Goal: Task Accomplishment & Management: Manage account settings

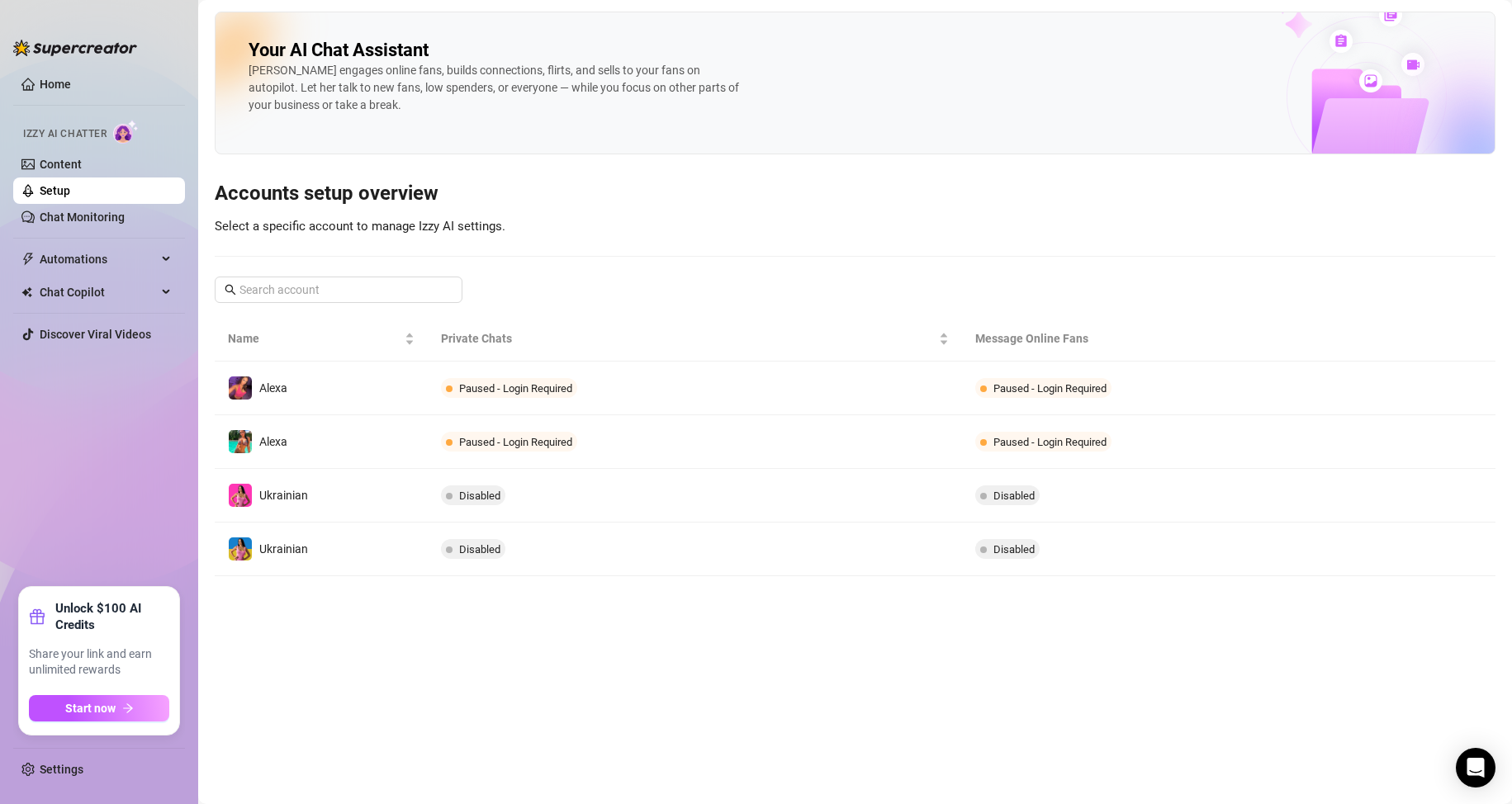
click at [71, 190] on link "Setup" at bounding box center [55, 191] width 31 height 14
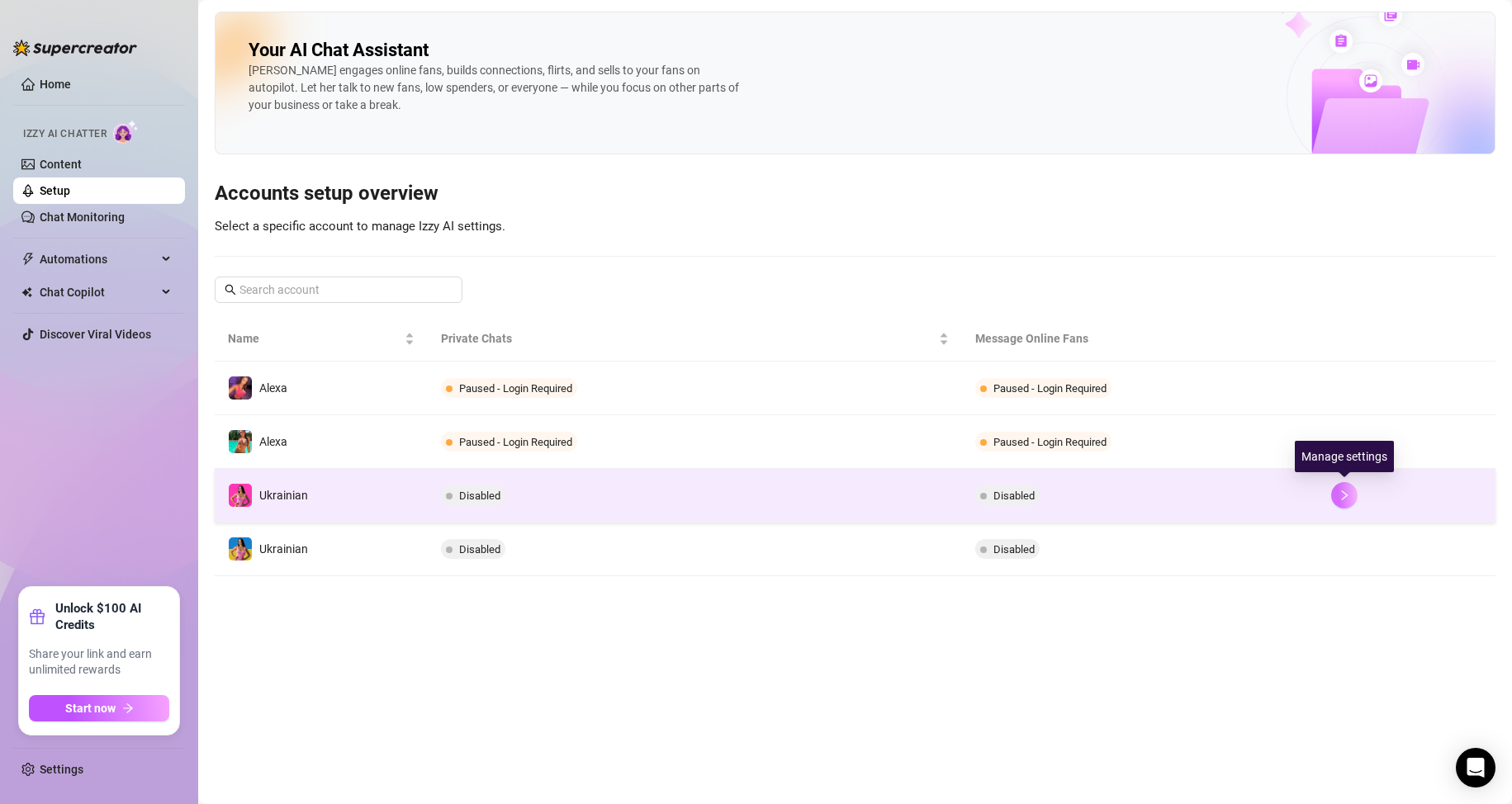
click at [1344, 499] on icon "right" at bounding box center [1344, 496] width 6 height 10
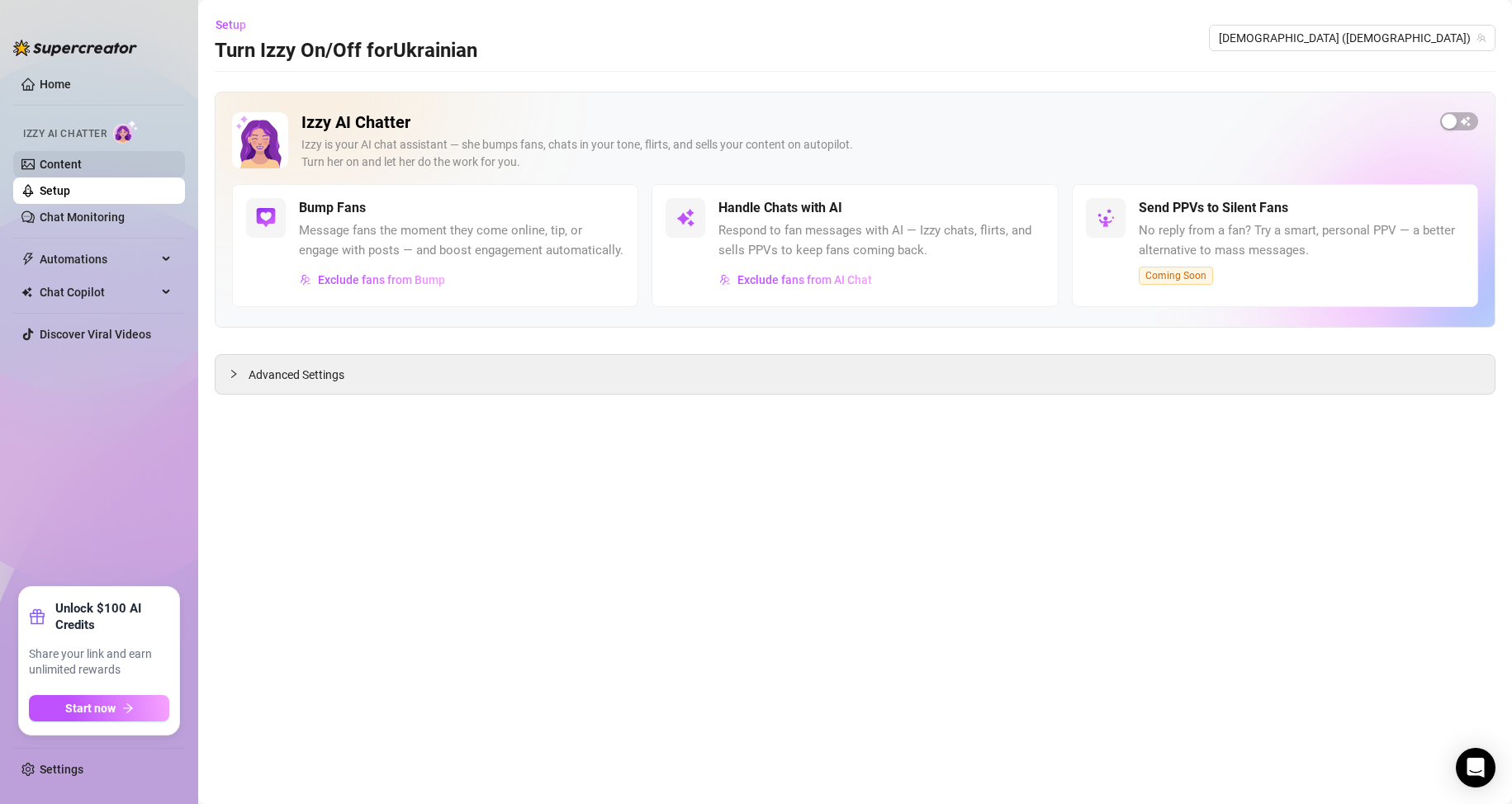
click at [82, 162] on link "Content" at bounding box center [61, 164] width 43 height 14
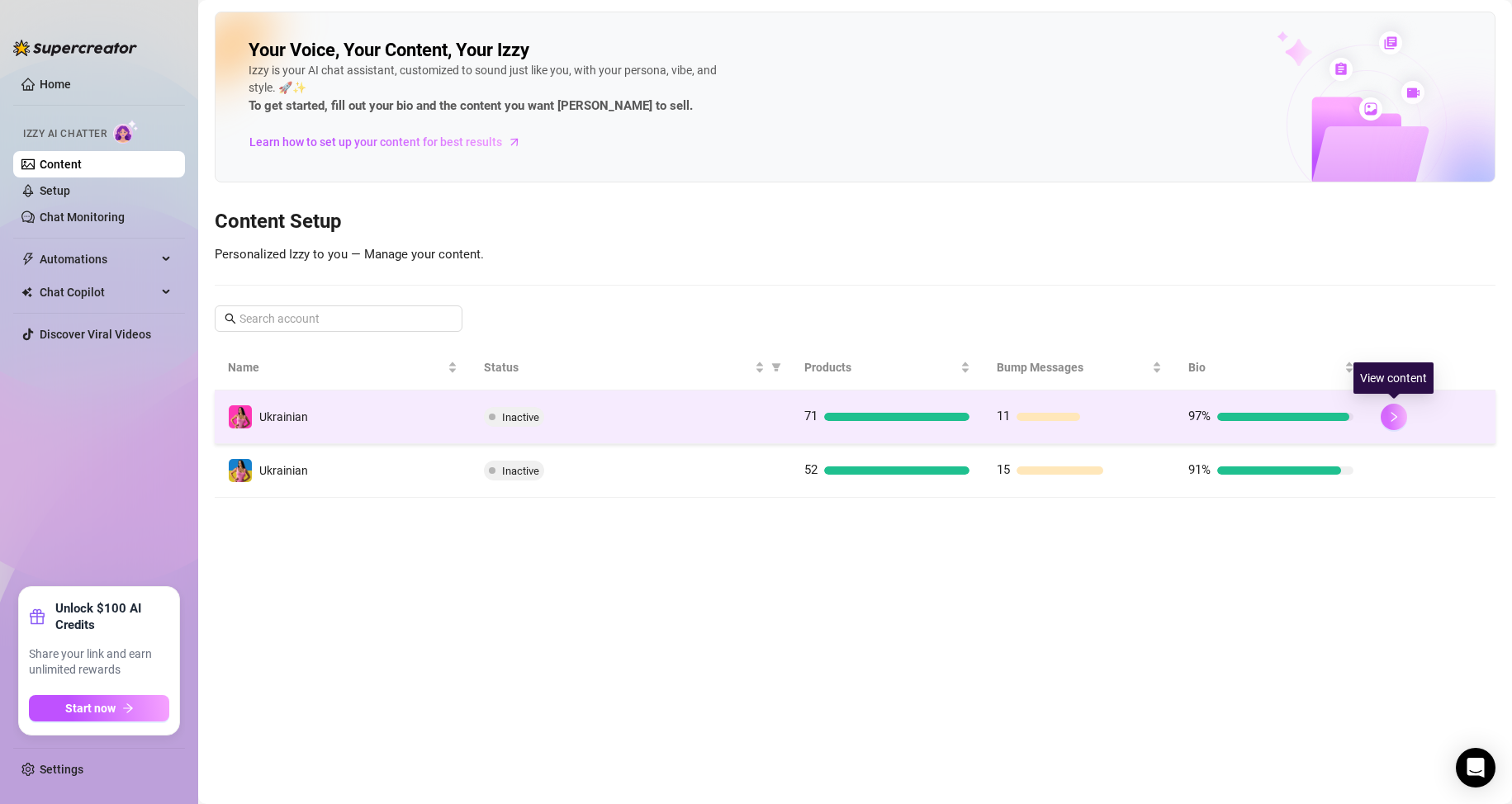
click at [1404, 409] on button "button" at bounding box center [1394, 417] width 26 height 26
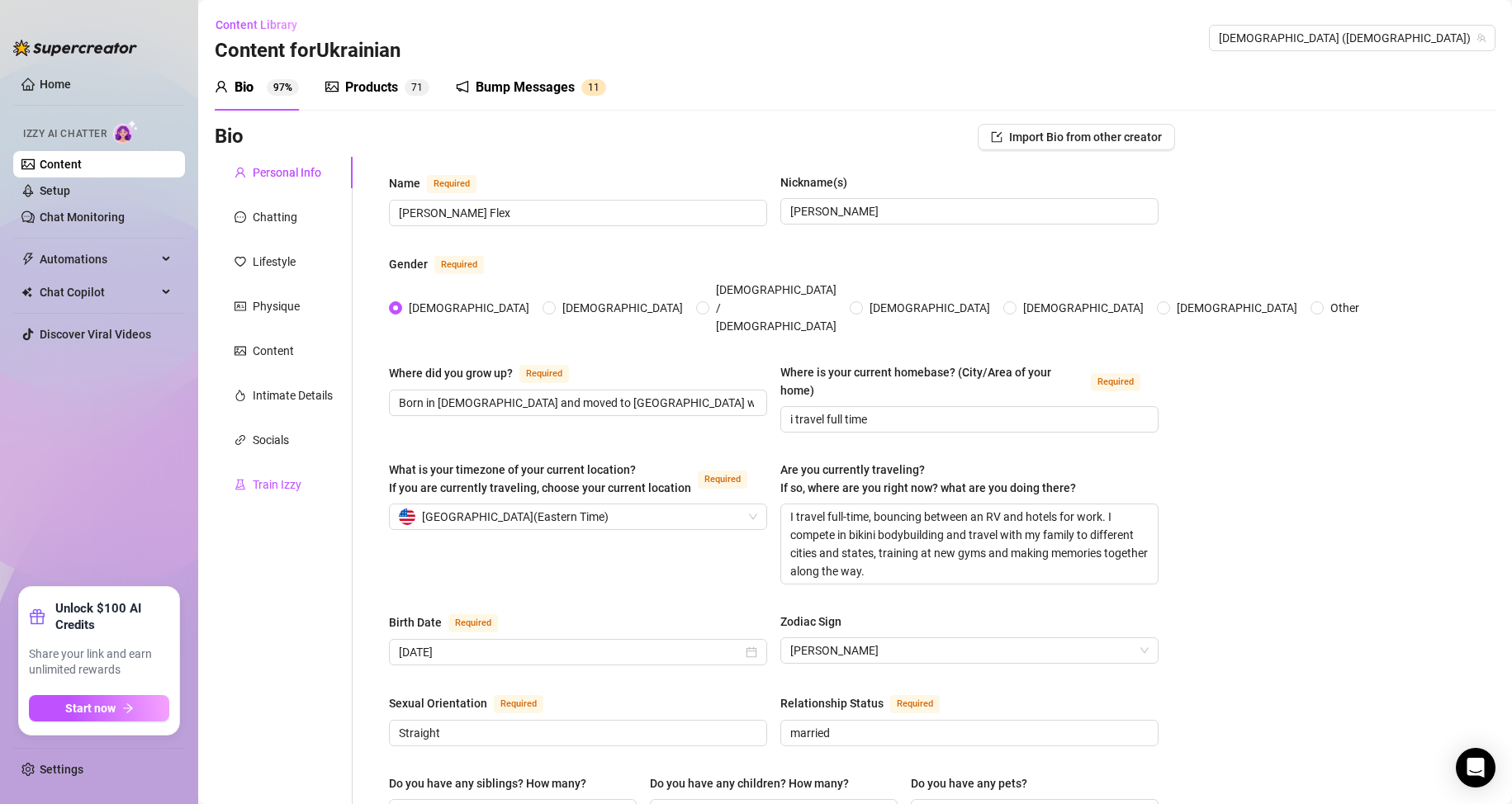
click at [294, 486] on div "Train Izzy" at bounding box center [277, 484] width 48 height 18
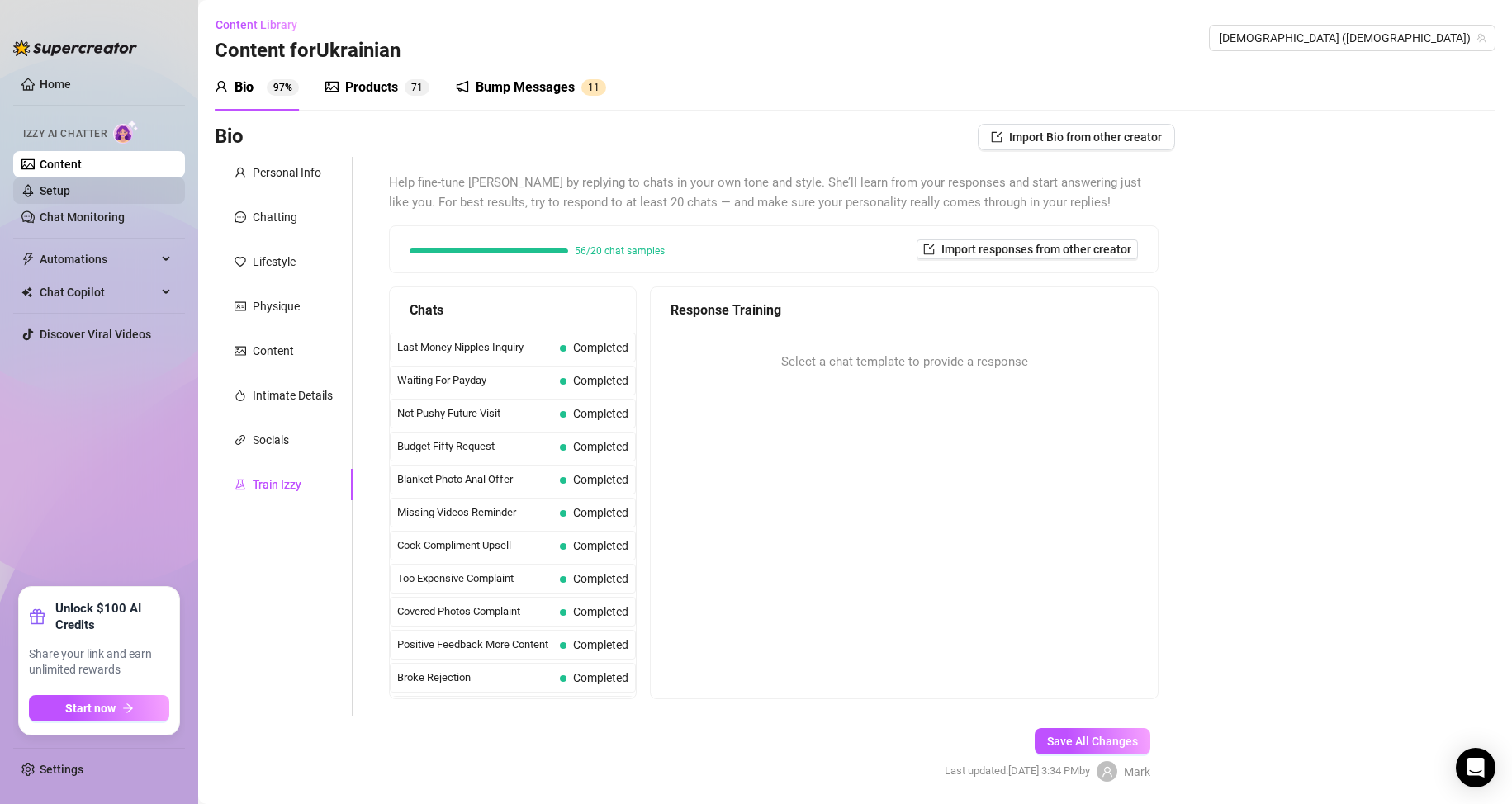
click at [71, 184] on link "Setup" at bounding box center [55, 191] width 31 height 14
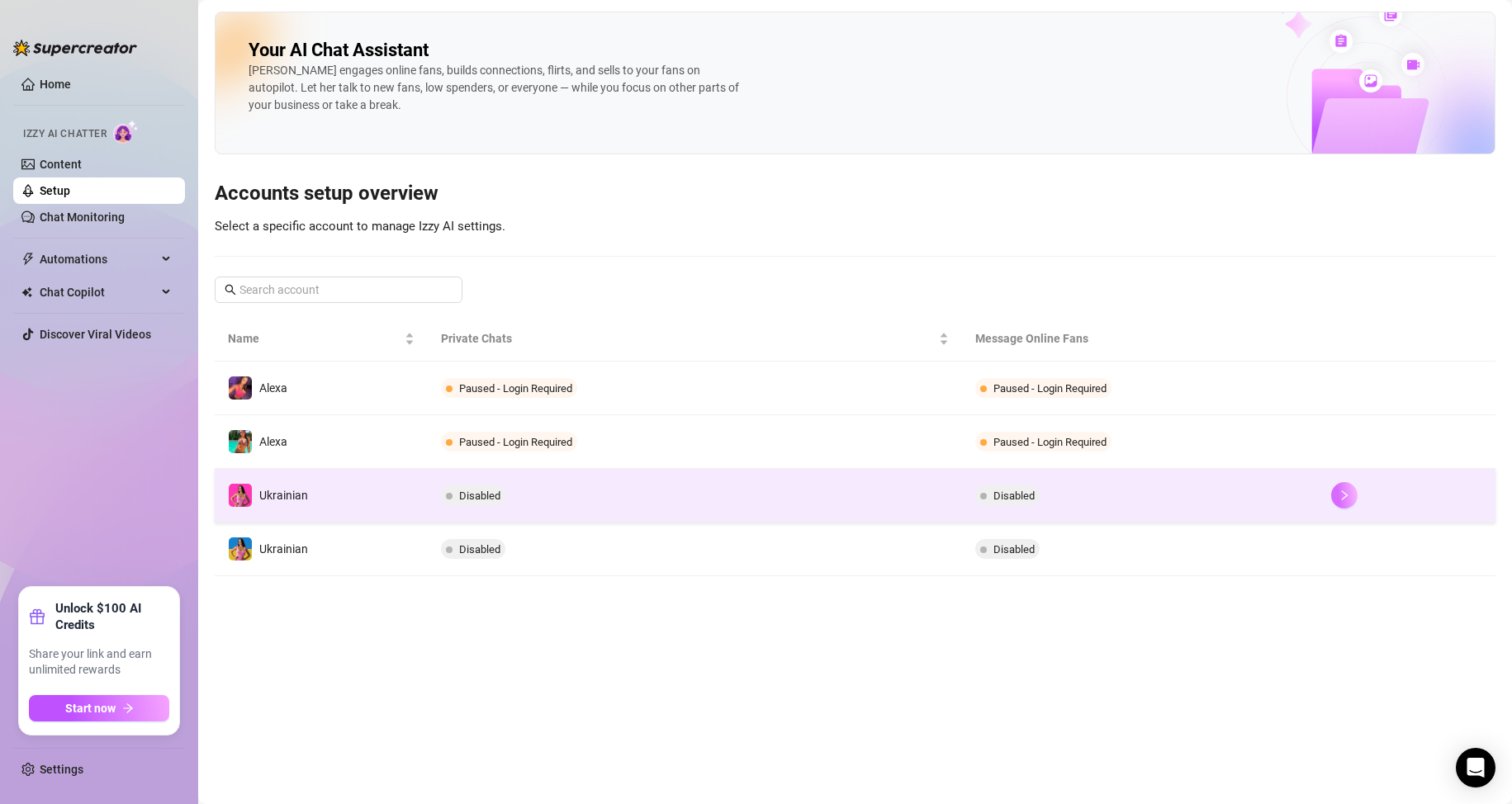
click at [1344, 496] on icon "right" at bounding box center [1344, 496] width 12 height 12
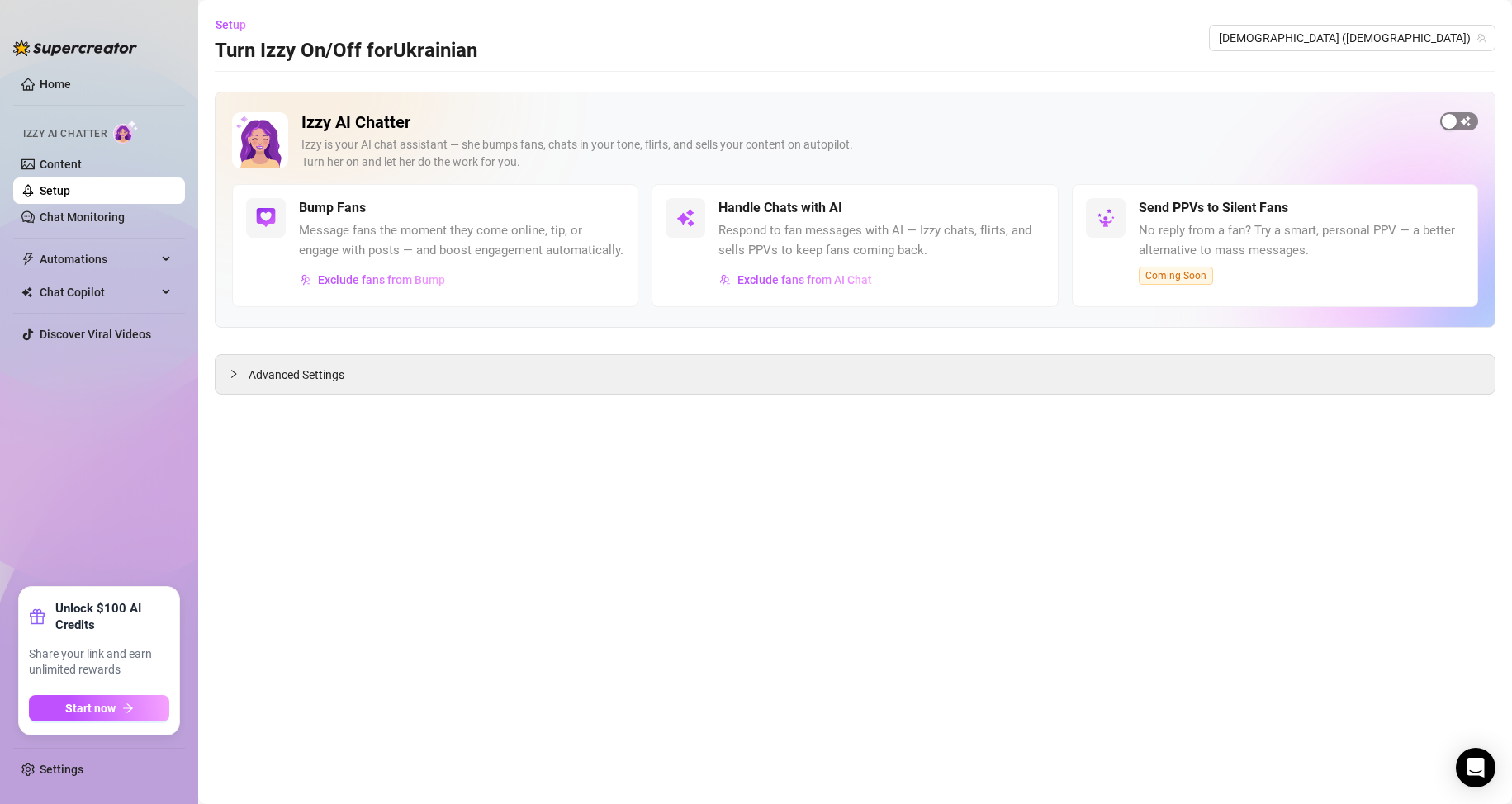
click at [1469, 120] on span "button" at bounding box center [1459, 121] width 38 height 18
click at [71, 192] on link "Setup" at bounding box center [55, 191] width 31 height 14
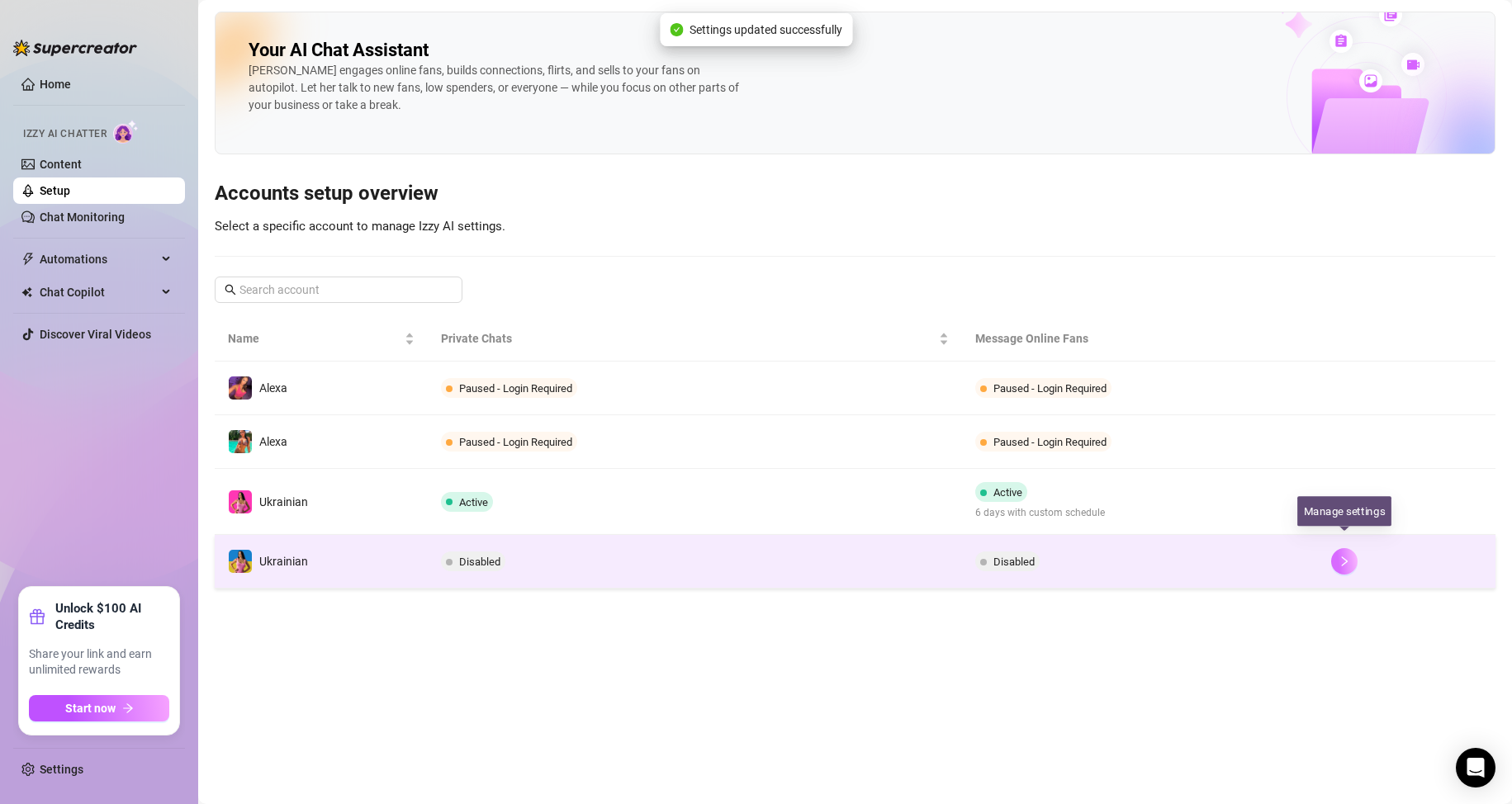
click at [1349, 551] on button "button" at bounding box center [1344, 562] width 26 height 26
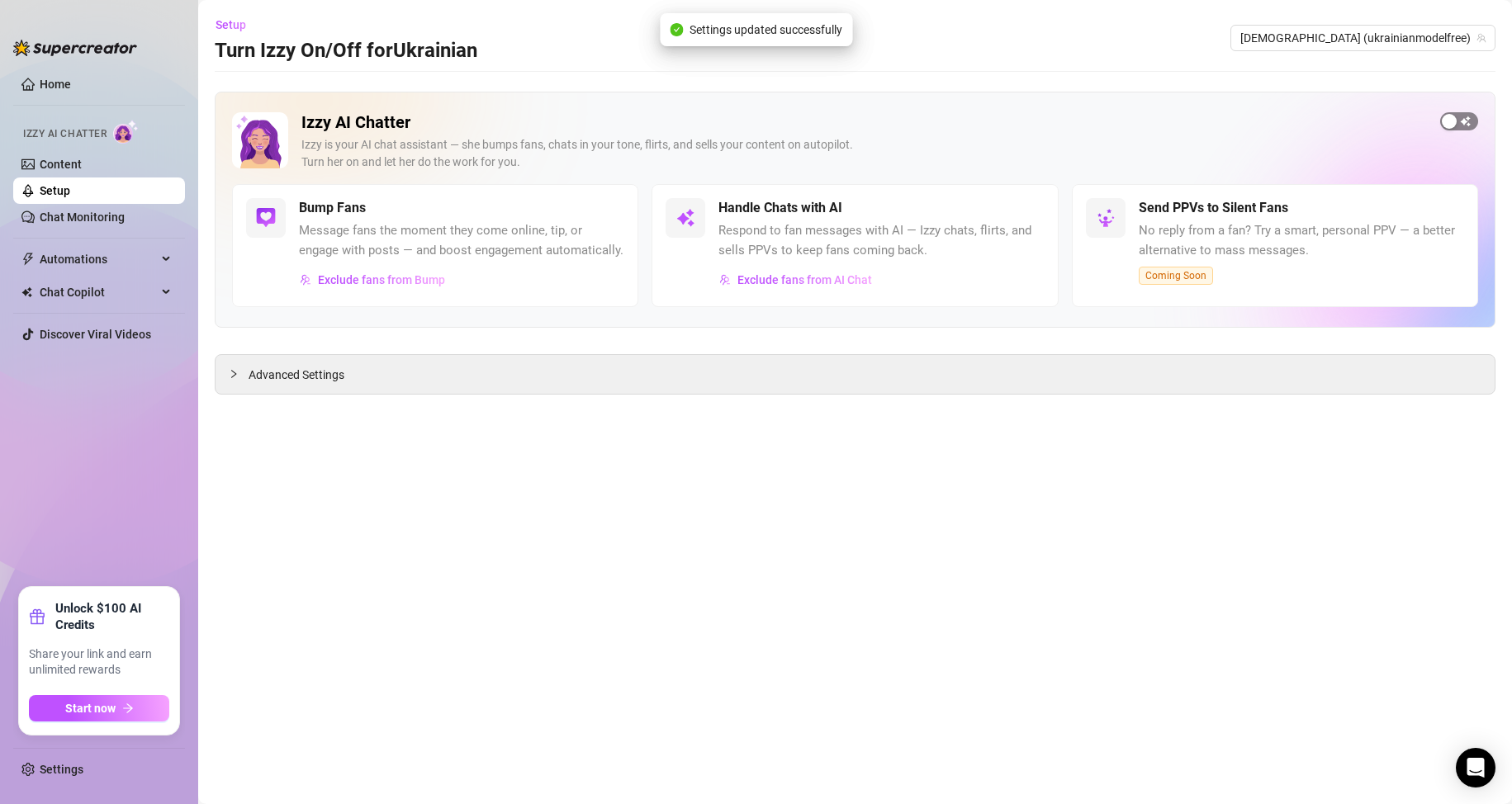
click at [1456, 125] on div "button" at bounding box center [1449, 121] width 14 height 14
click at [71, 189] on link "Setup" at bounding box center [55, 191] width 31 height 14
